Goal: Ask a question

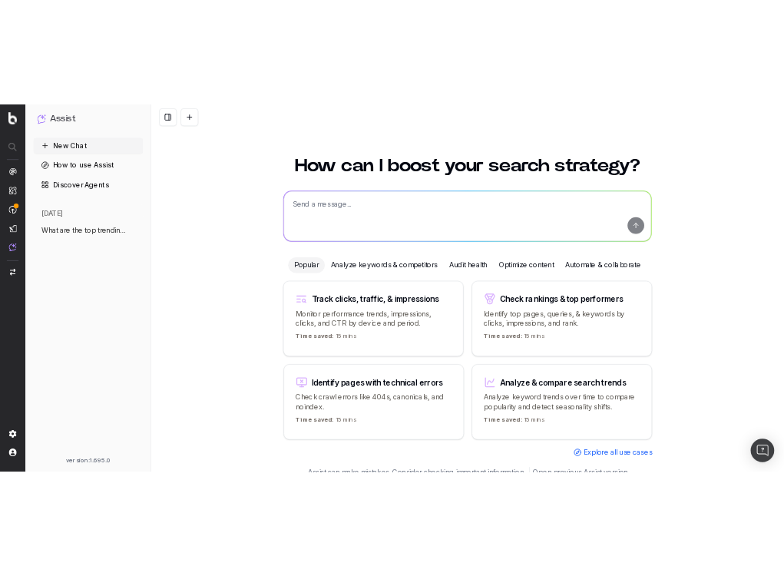
scroll to position [18, 0]
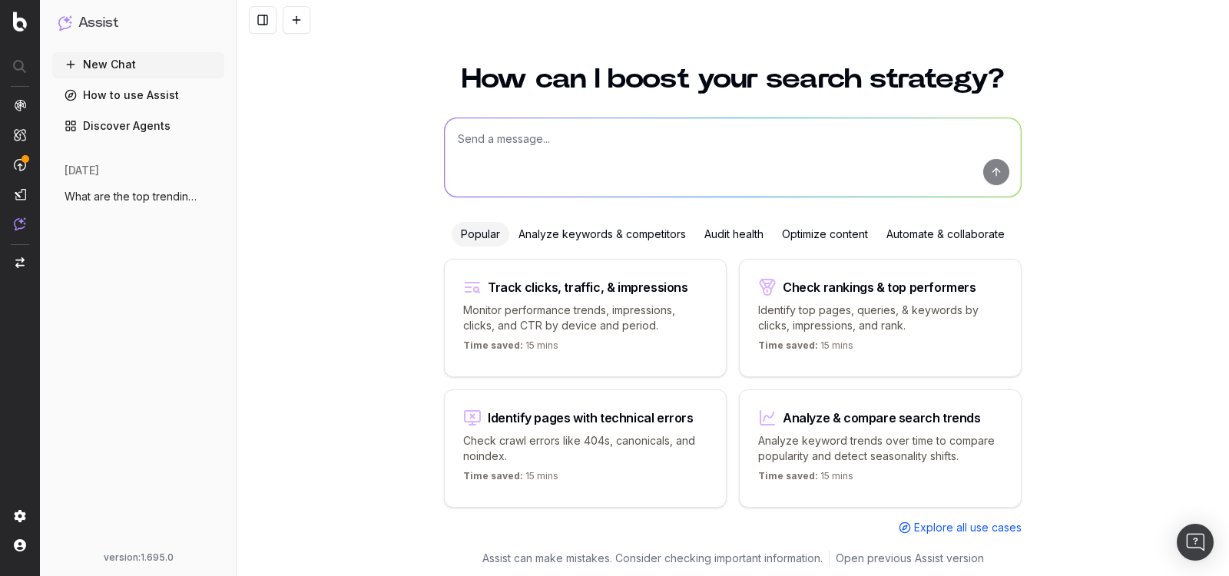
click at [1149, 159] on div "How can I boost your search strategy? Popular Analyze keywords & competitors Au…" at bounding box center [733, 313] width 992 height 532
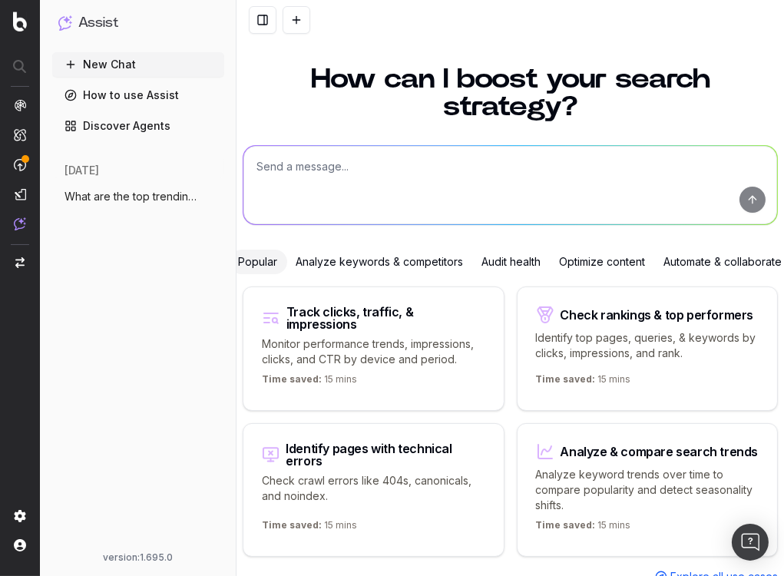
click at [595, 168] on textarea at bounding box center [510, 185] width 534 height 78
type textarea "qdzqzd"
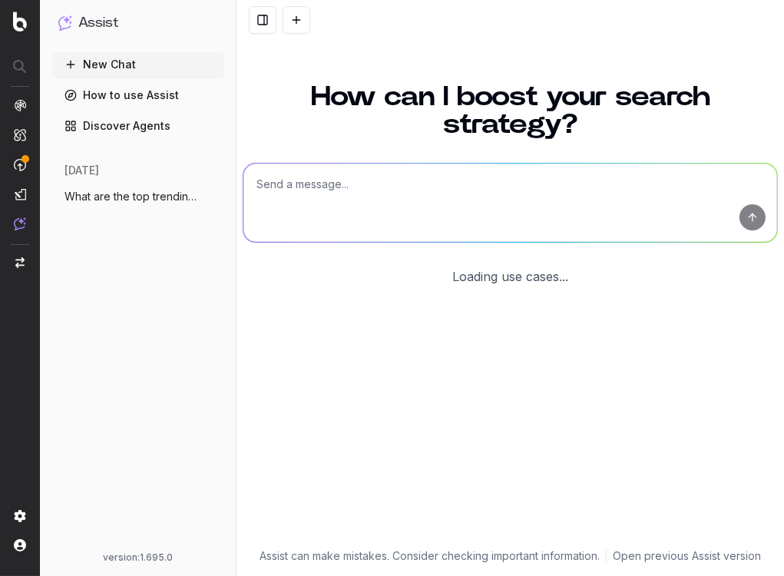
scroll to position [48, 0]
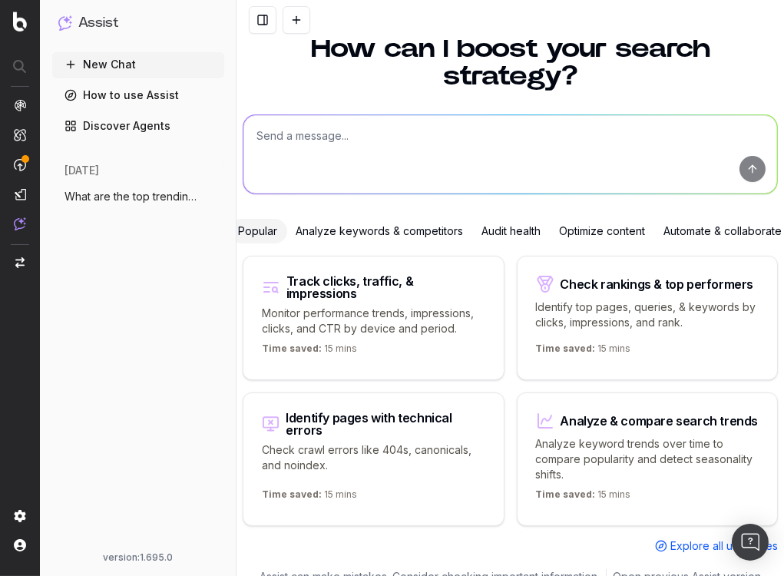
click at [561, 163] on textarea at bounding box center [510, 154] width 534 height 78
